Goal: Book appointment/travel/reservation

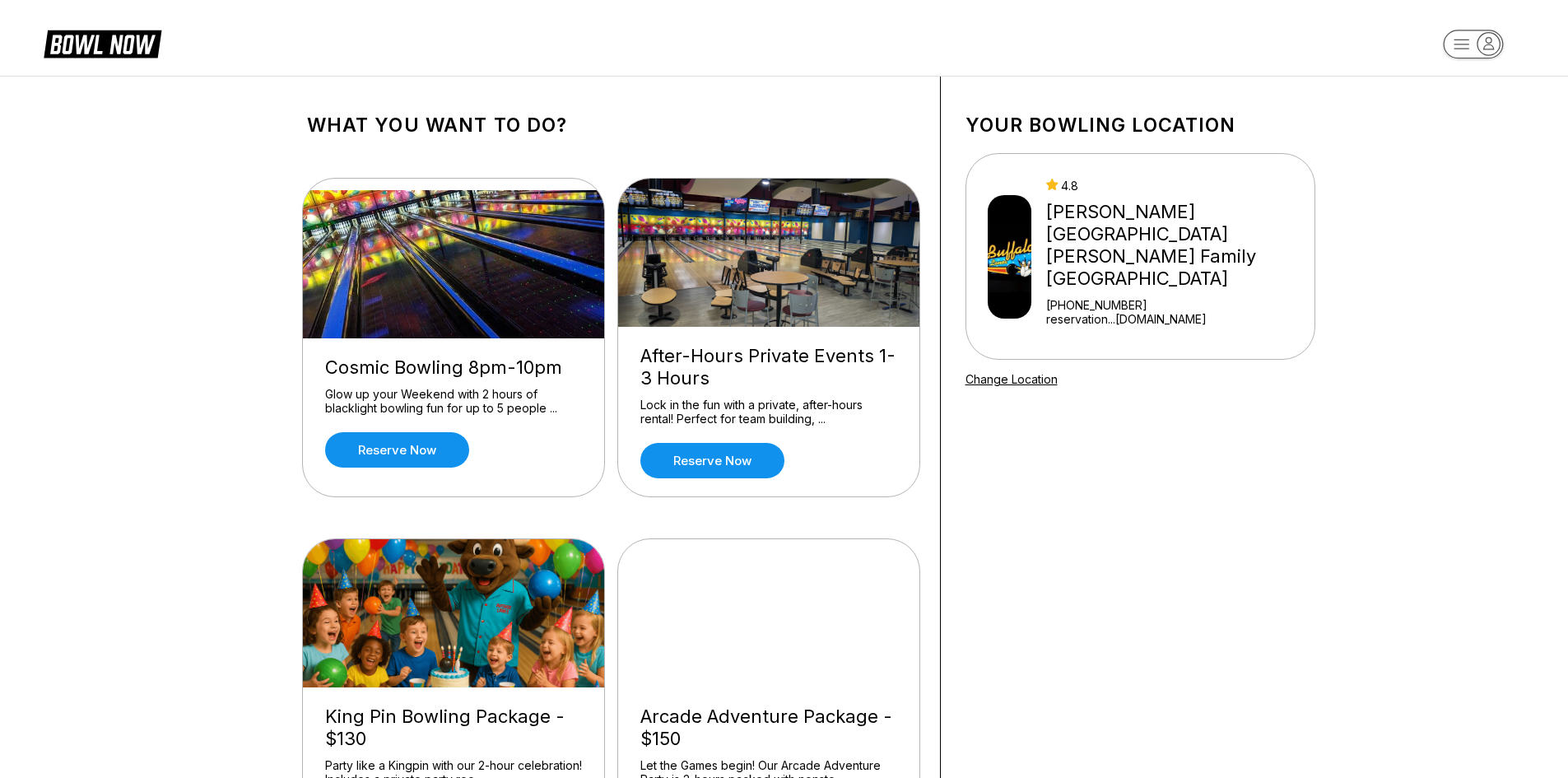
click at [1470, 33] on rect "button" at bounding box center [1472, 43] width 60 height 29
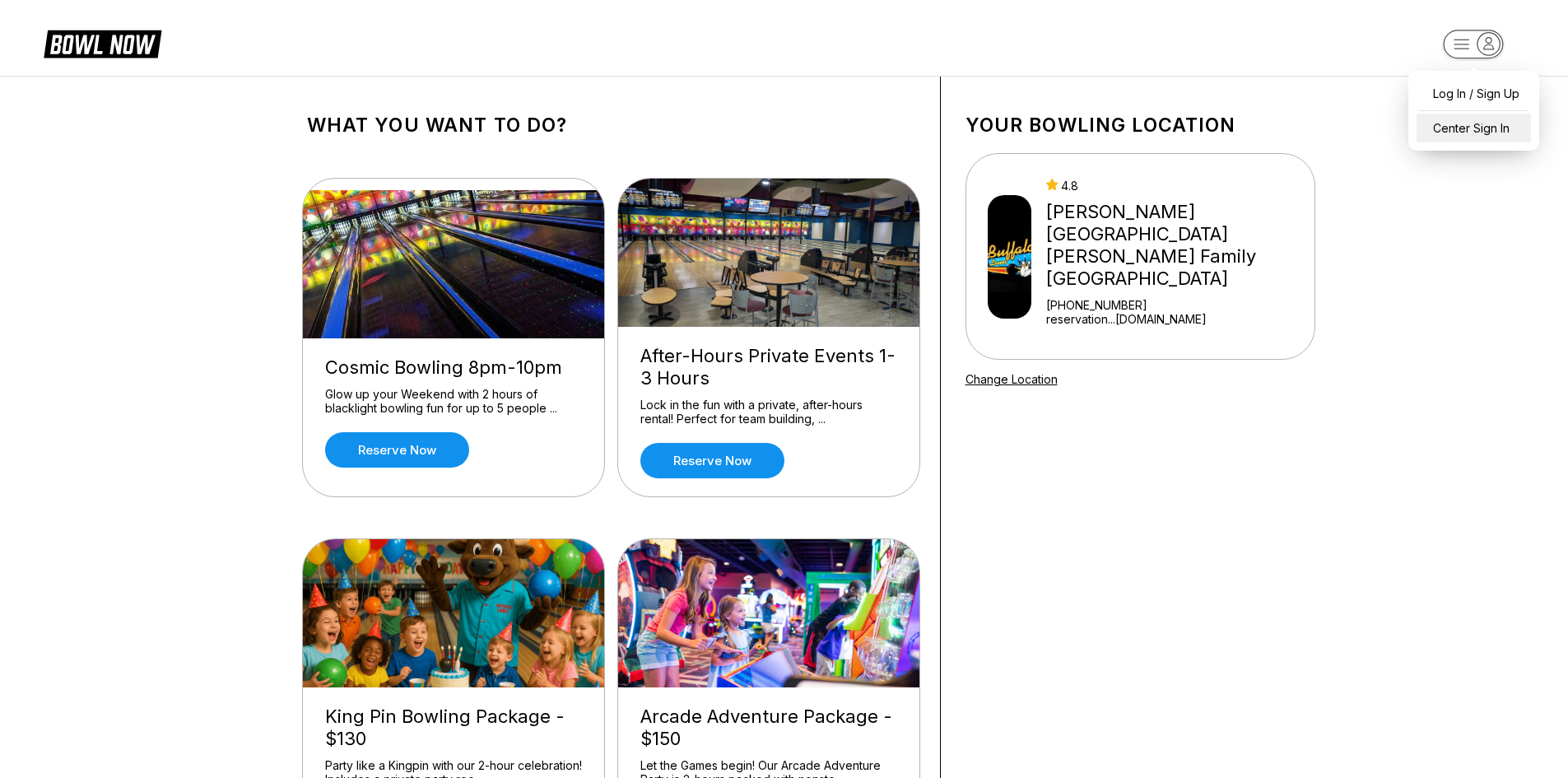
click at [1480, 122] on div "Center Sign In" at bounding box center [1473, 127] width 114 height 29
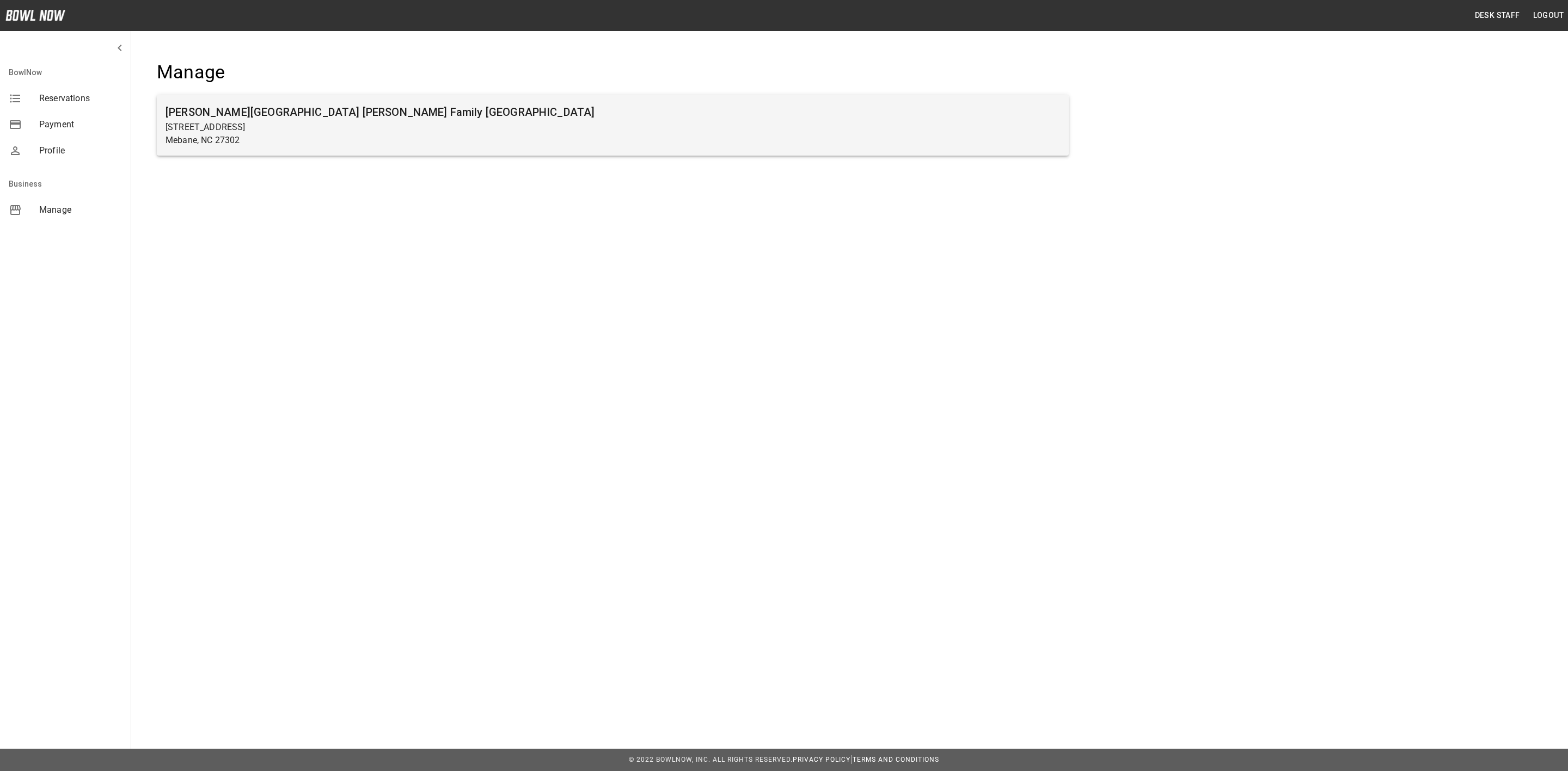
click at [572, 147] on div "[PERSON_NAME][GEOGRAPHIC_DATA] [PERSON_NAME] Family [GEOGRAPHIC_DATA] [STREET_A…" at bounding box center [613, 125] width 912 height 61
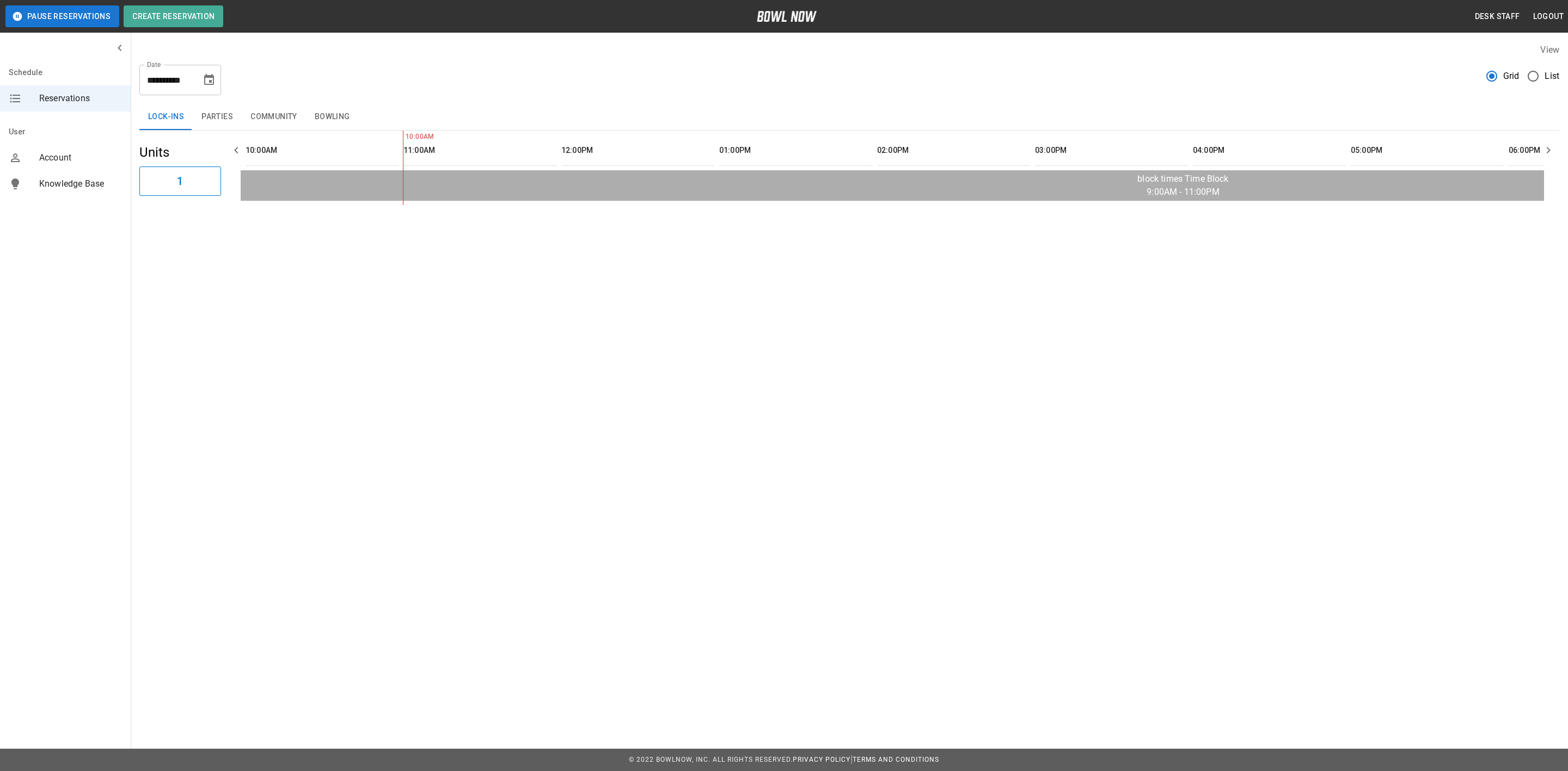
scroll to position [0, 157]
drag, startPoint x: 412, startPoint y: 217, endPoint x: 402, endPoint y: 217, distance: 10.0
click at [402, 214] on div "**********" at bounding box center [849, 124] width 1437 height 179
click at [216, 130] on button "Parties" at bounding box center [217, 117] width 49 height 26
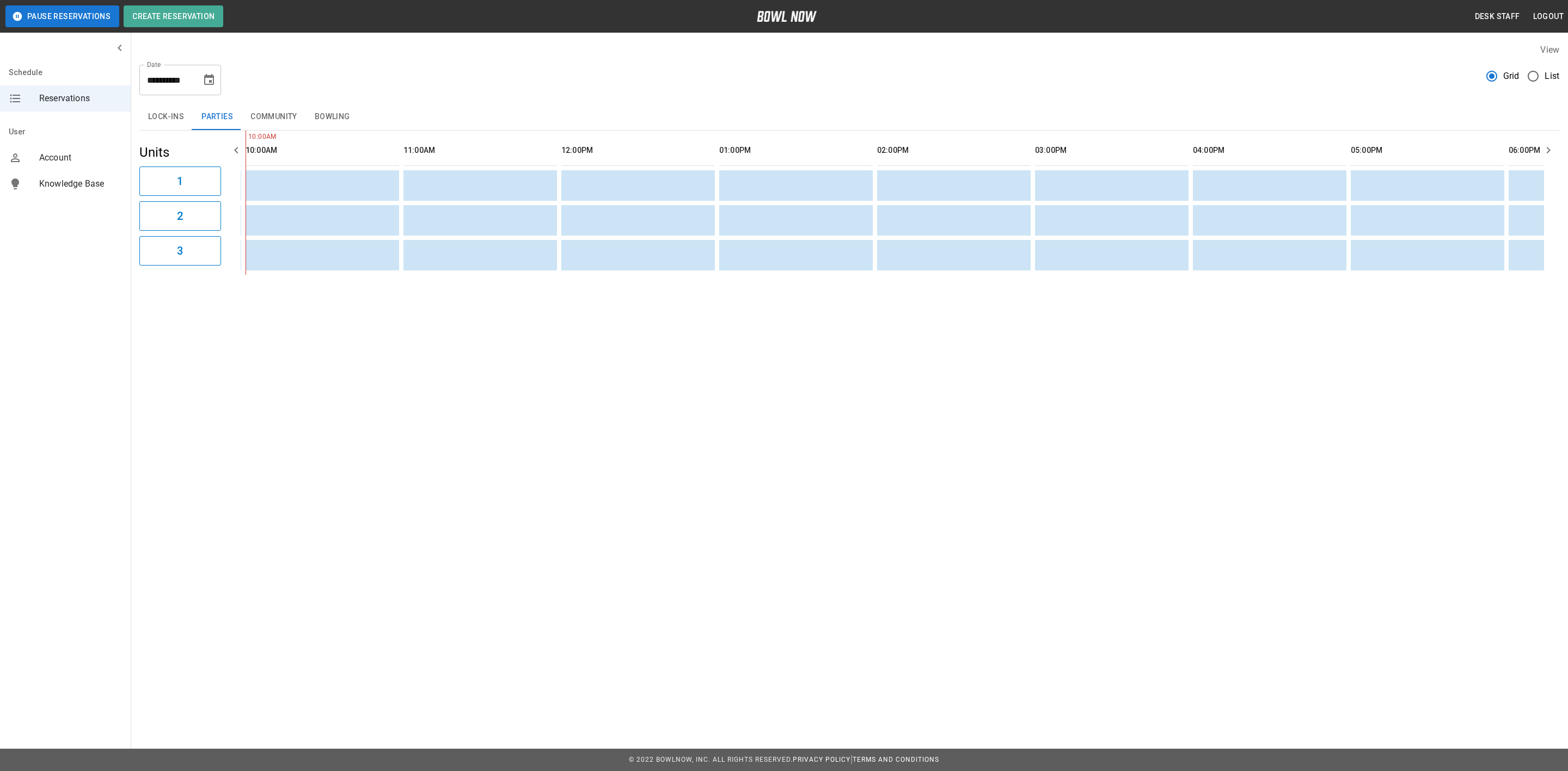
click at [282, 108] on button "Community" at bounding box center [274, 117] width 65 height 26
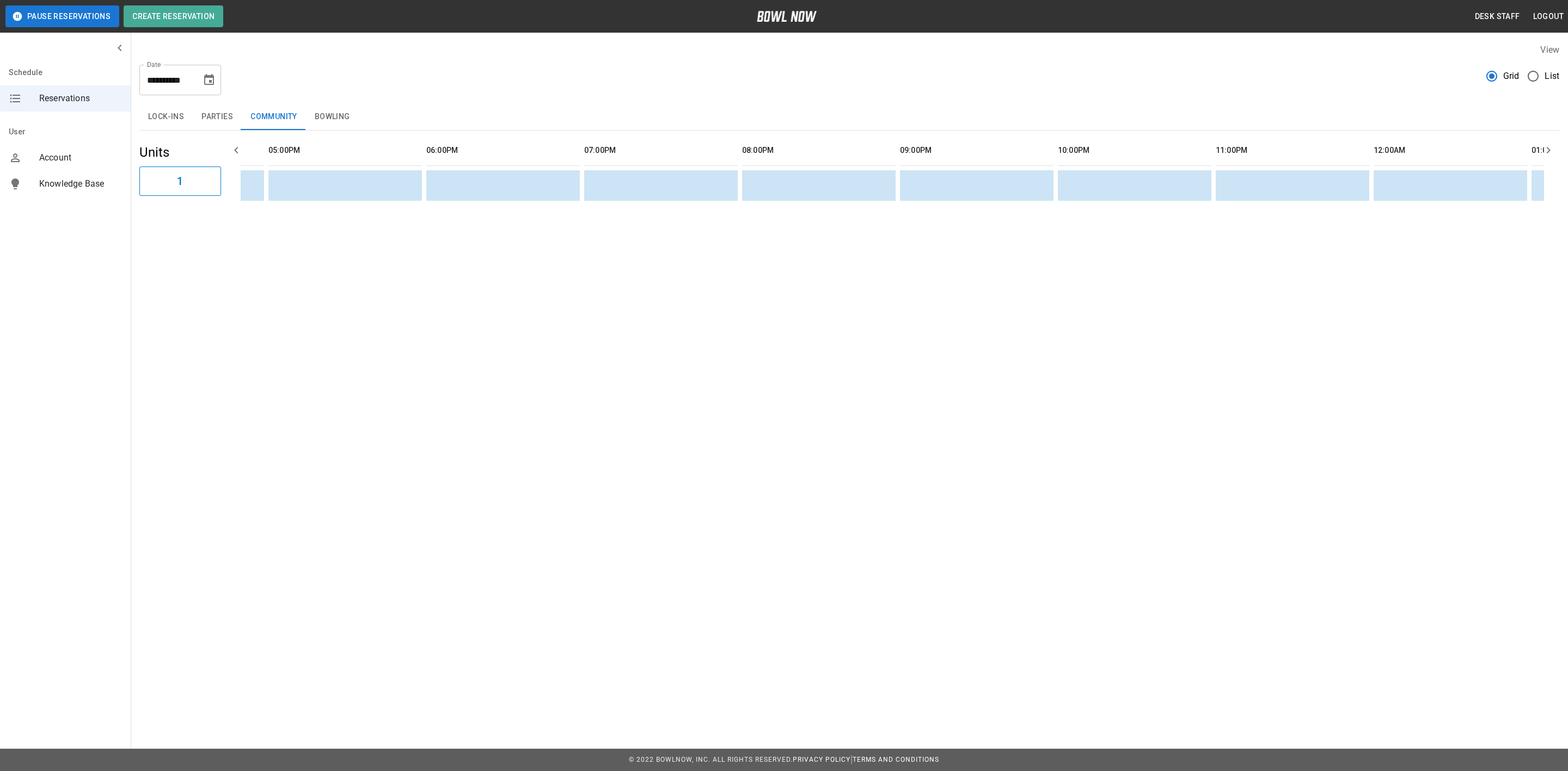
scroll to position [0, 0]
click at [342, 129] on button "Bowling" at bounding box center [332, 117] width 53 height 26
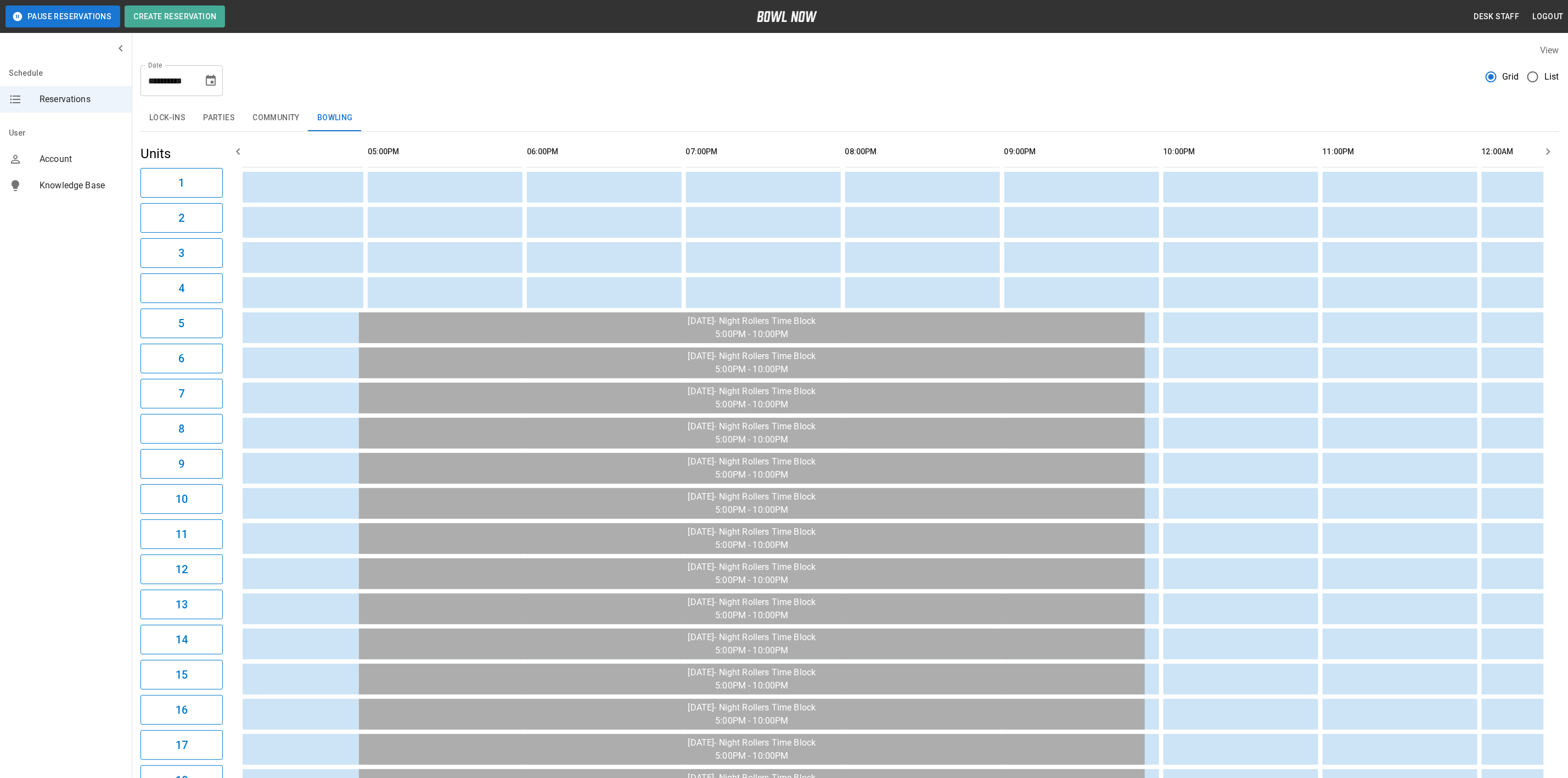
click at [273, 107] on button "Community" at bounding box center [276, 118] width 65 height 26
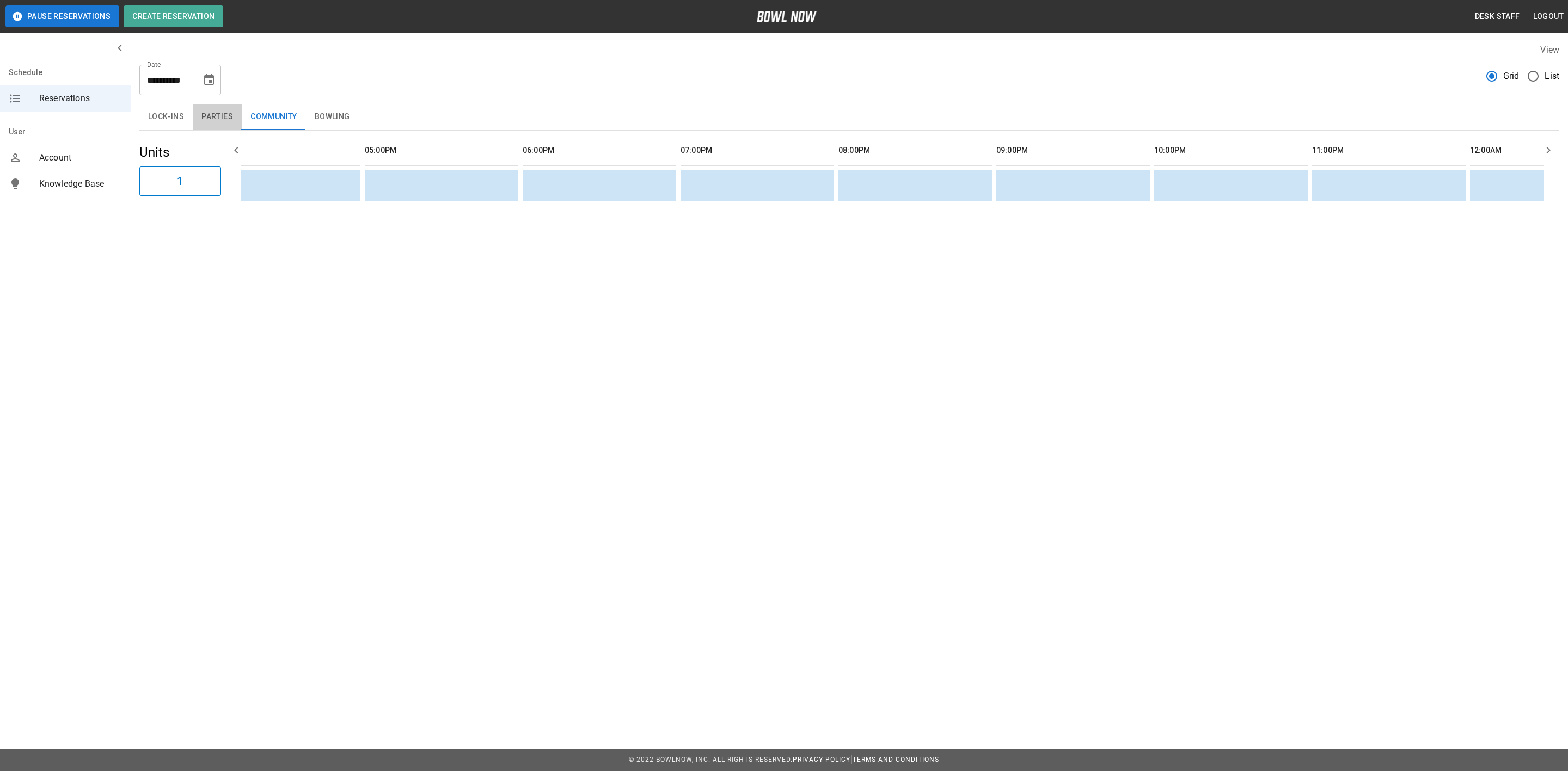
click at [225, 119] on button "Parties" at bounding box center [217, 117] width 49 height 26
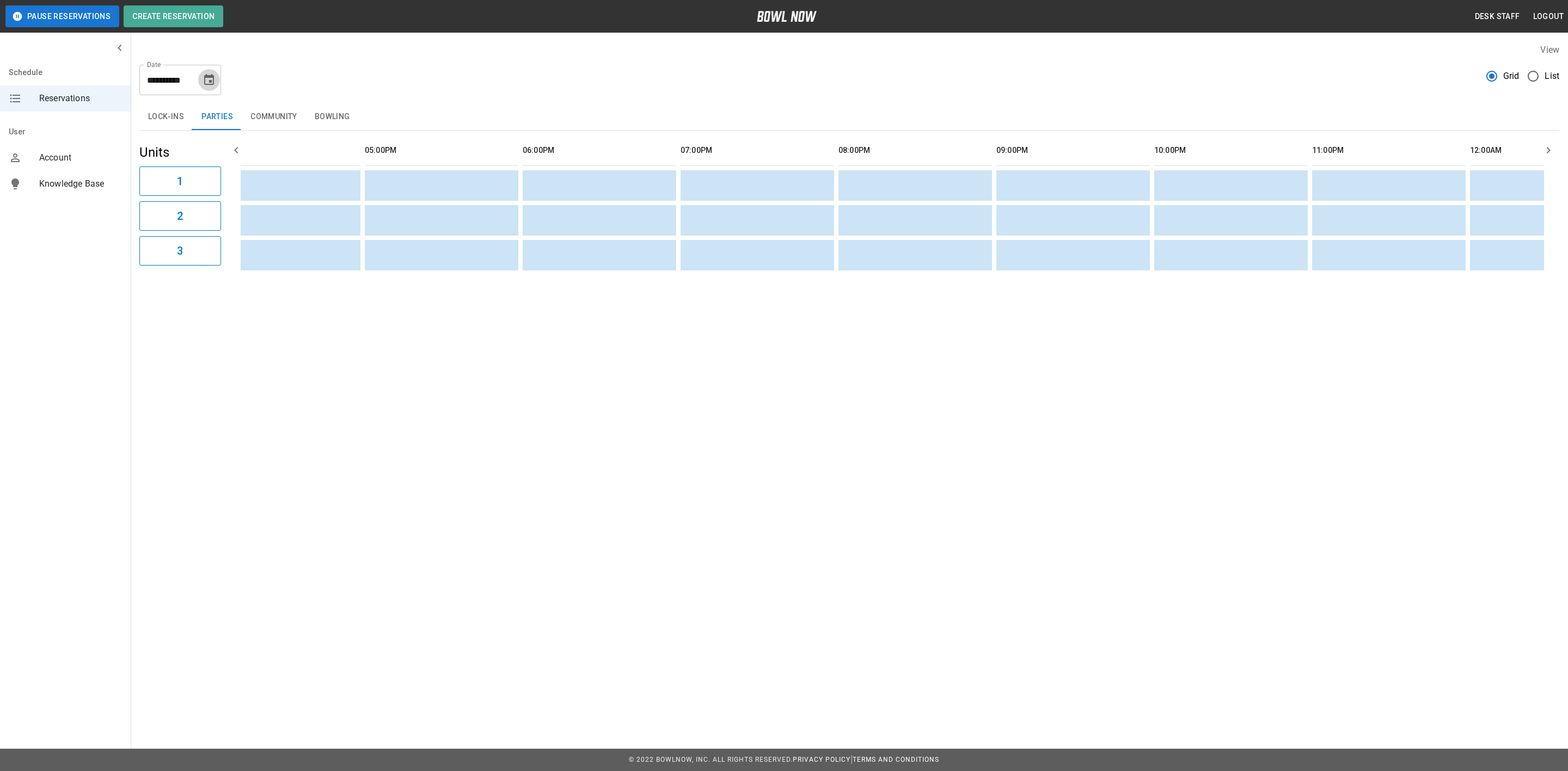
click at [209, 77] on icon "Choose date, selected date is Aug 28, 2025" at bounding box center [209, 80] width 10 height 11
click at [235, 113] on icon "Next month" at bounding box center [237, 112] width 13 height 13
click at [136, 160] on button "2" at bounding box center [145, 158] width 19 height 19
click at [209, 74] on icon "Choose date, selected date is Sep 2, 2025" at bounding box center [209, 80] width 13 height 13
click at [214, 106] on icon "Previous month" at bounding box center [209, 112] width 13 height 13
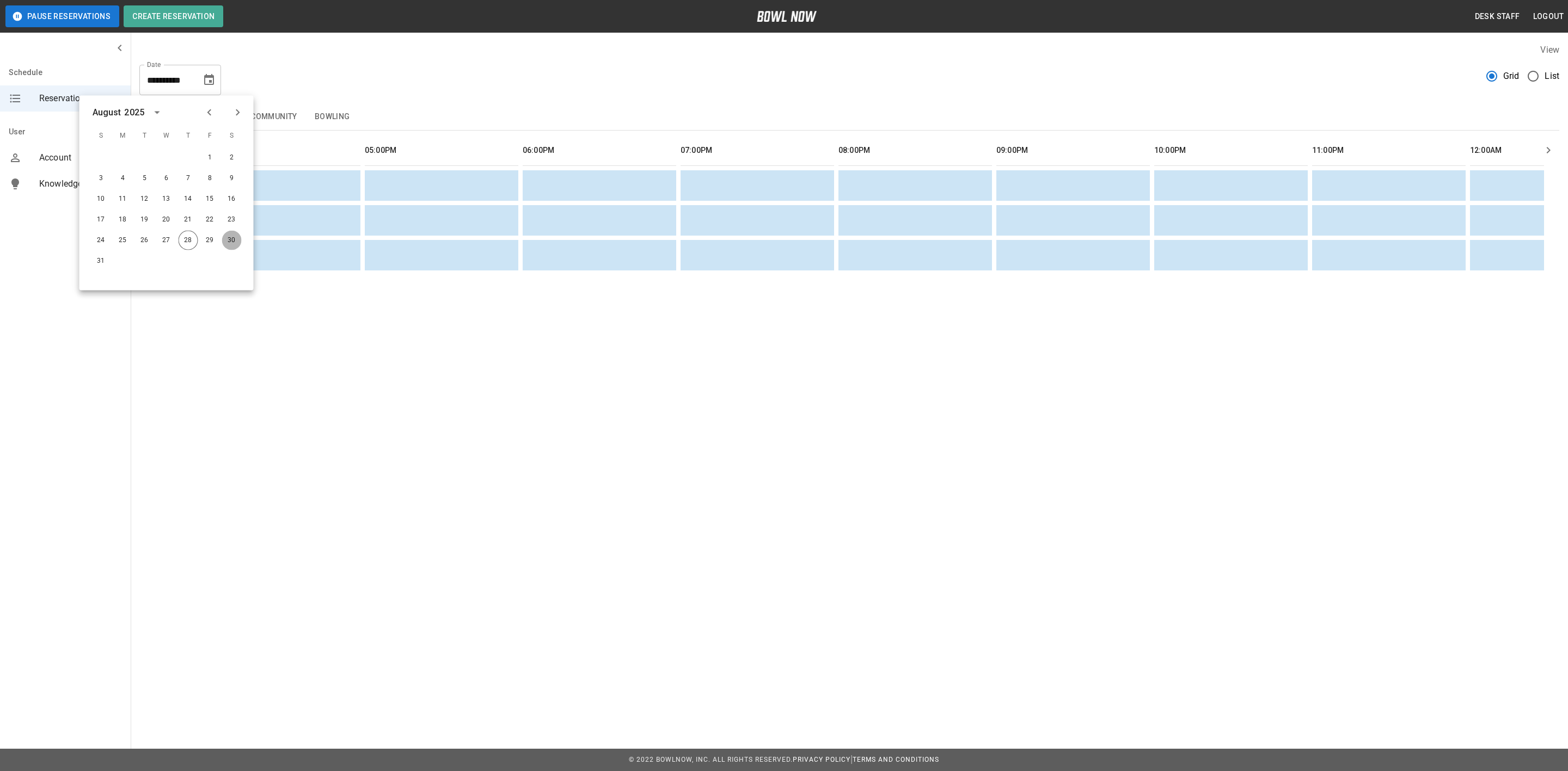
click at [230, 237] on button "30" at bounding box center [232, 240] width 19 height 19
type input "**********"
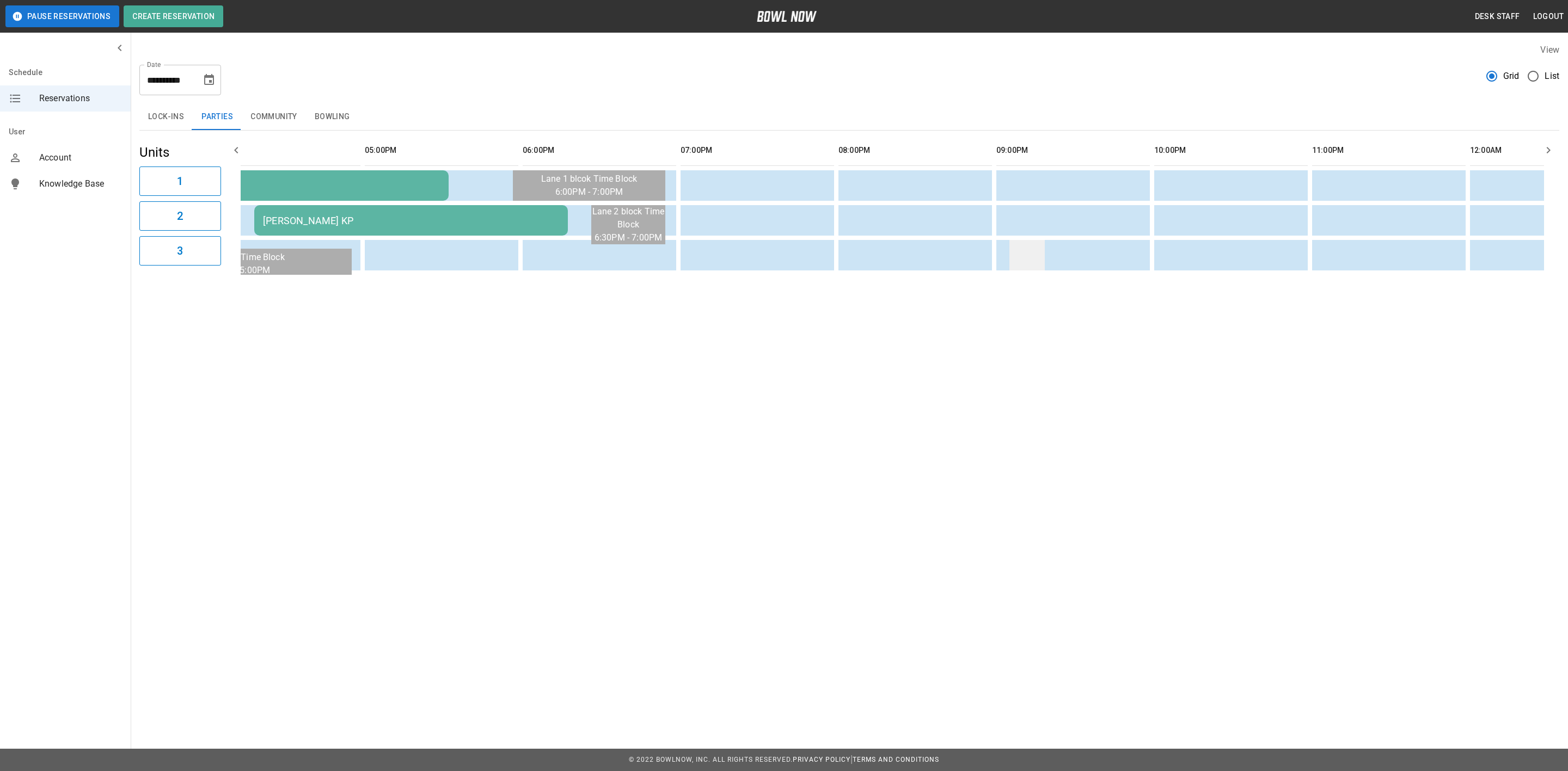
drag, startPoint x: 323, startPoint y: 116, endPoint x: 1021, endPoint y: 258, distance: 712.3
click at [323, 116] on button "Bowling" at bounding box center [332, 117] width 53 height 26
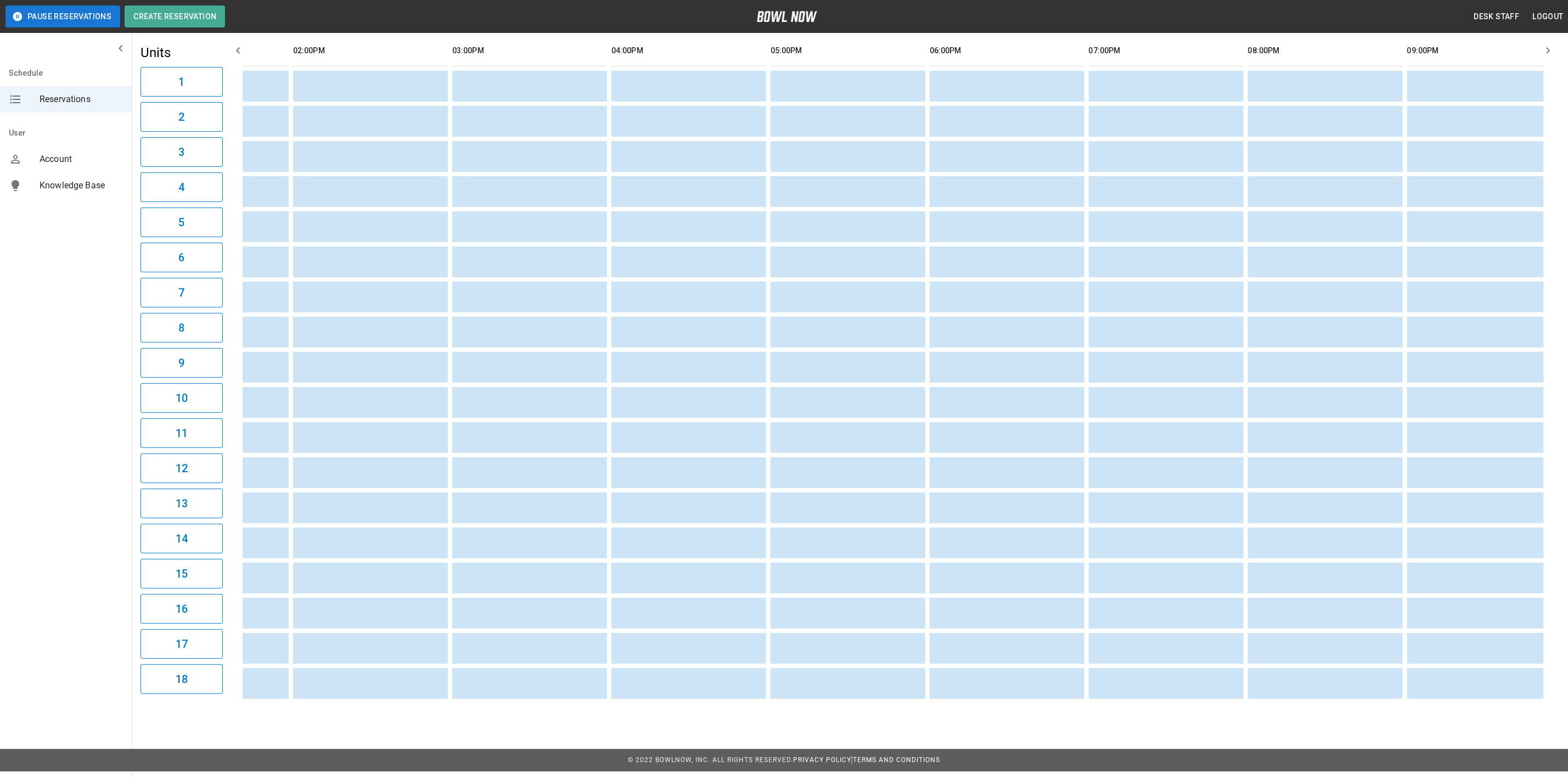
scroll to position [0, 1251]
